Goal: Find contact information: Find contact information

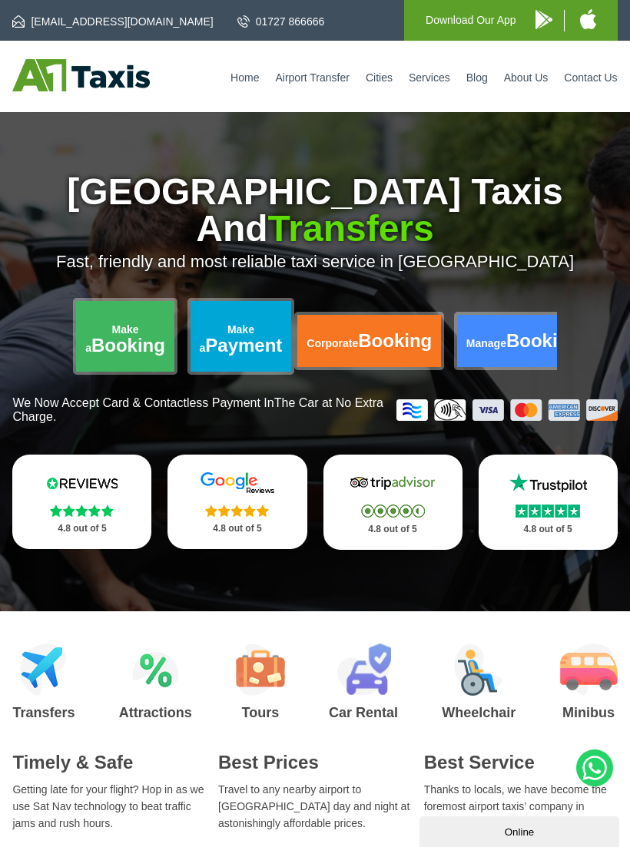
click at [592, 71] on link "Contact Us" at bounding box center [590, 77] width 53 height 12
